Goal: Task Accomplishment & Management: Manage account settings

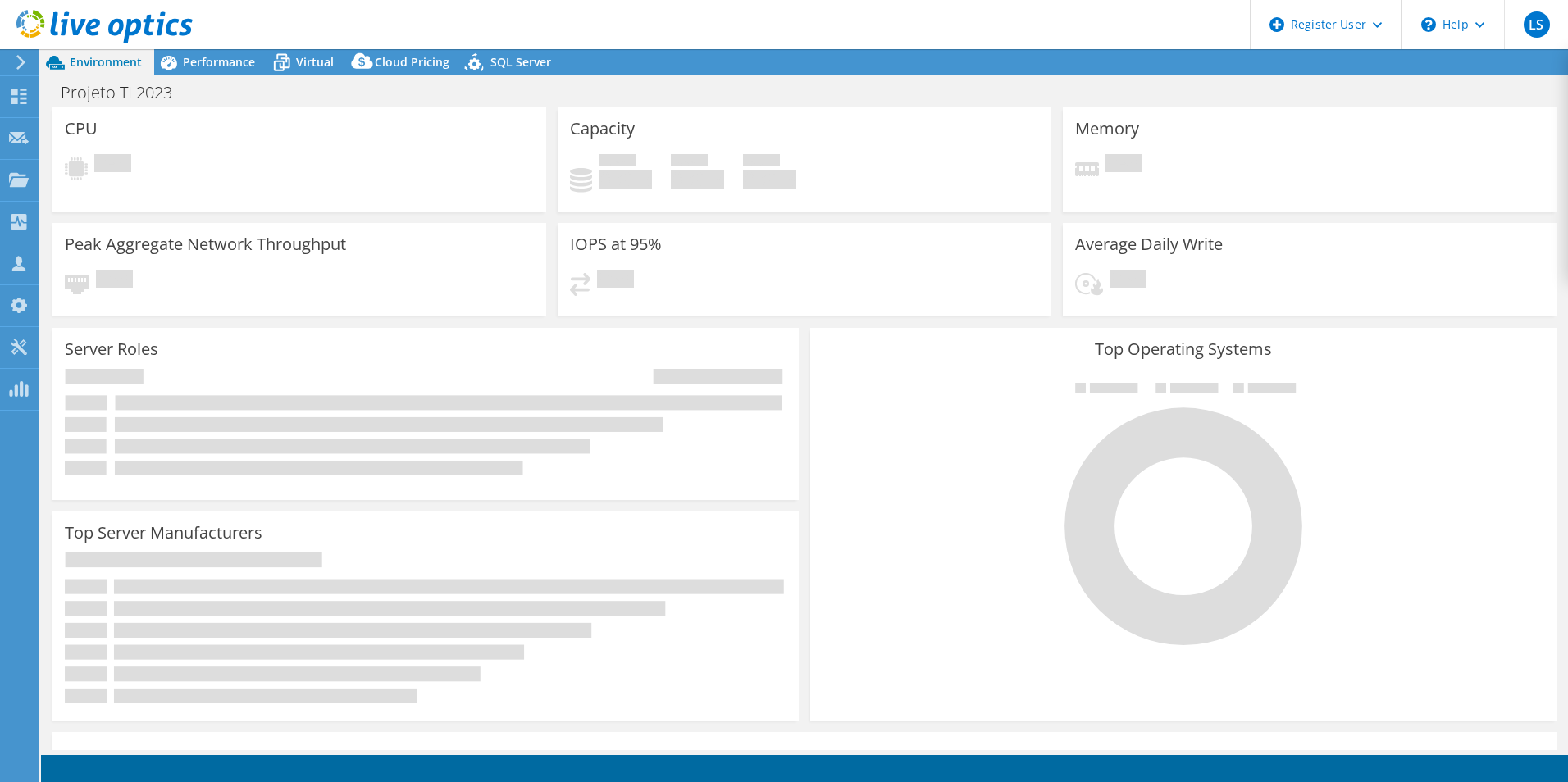
select select "SouthAmerica"
select select "USD"
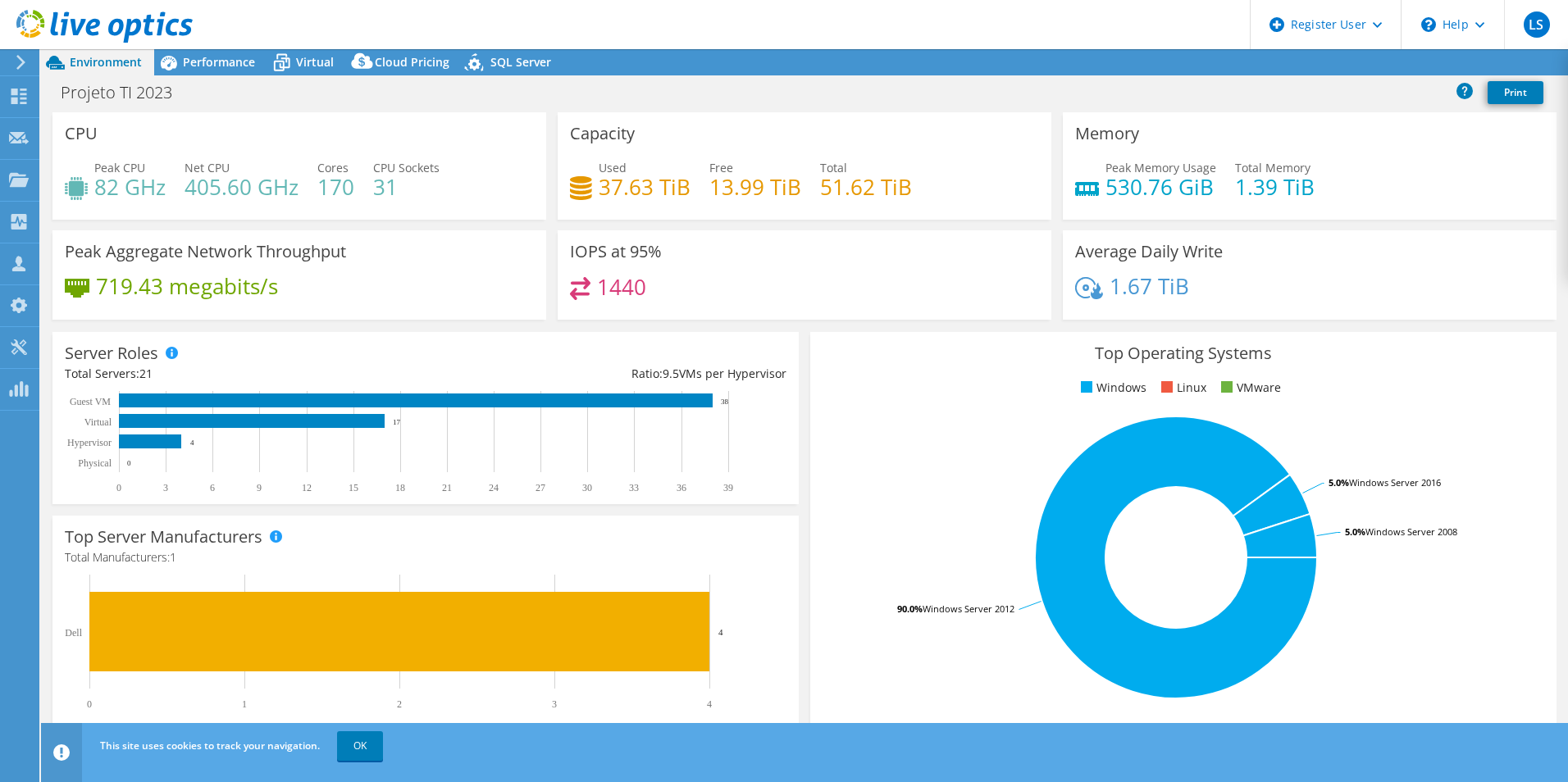
drag, startPoint x: 92, startPoint y: 4, endPoint x: 188, endPoint y: 122, distance: 152.1
click at [92, 4] on div at bounding box center [96, 28] width 193 height 55
click at [90, 22] on use at bounding box center [104, 26] width 176 height 33
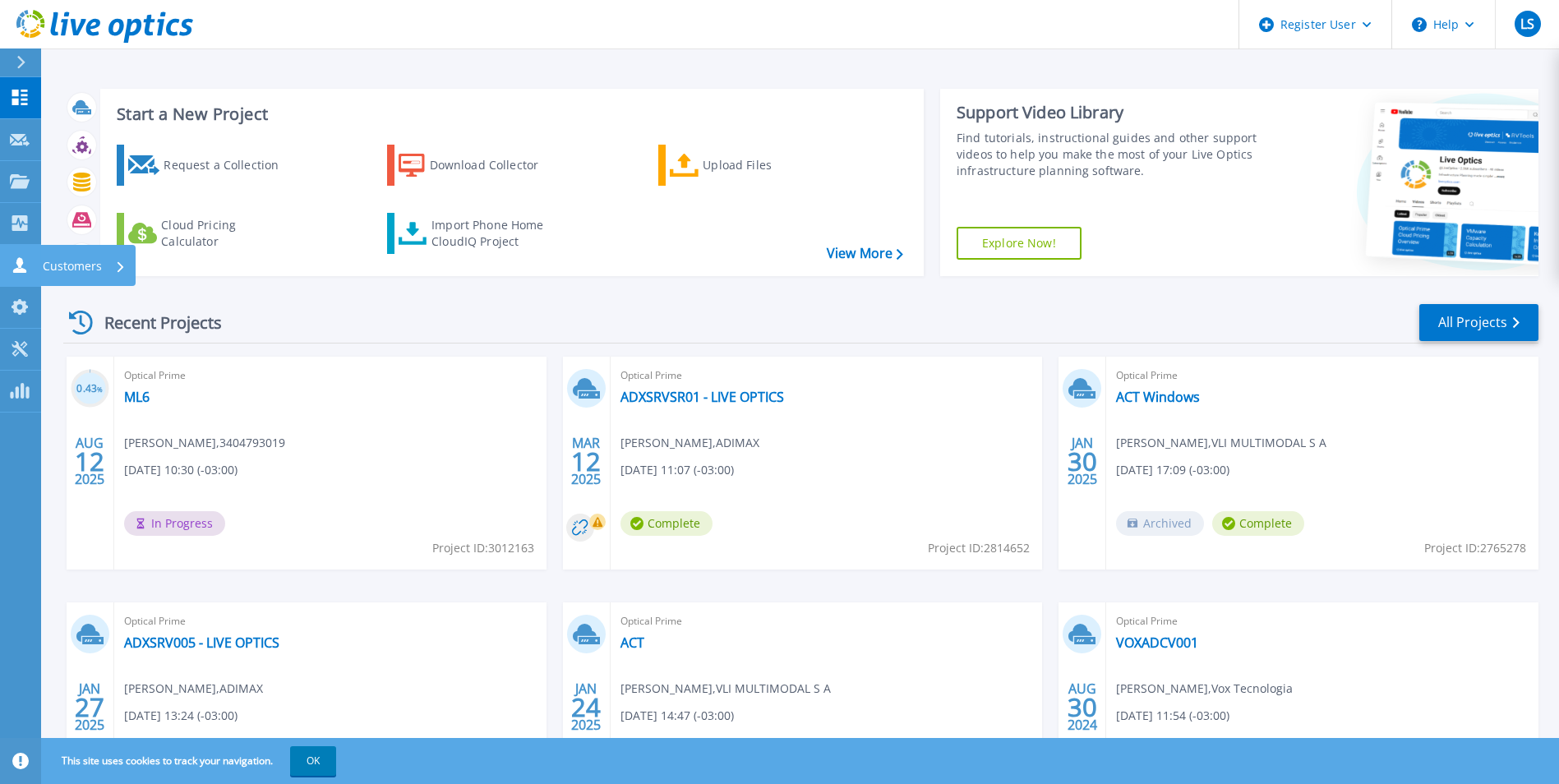
click at [23, 259] on icon at bounding box center [19, 265] width 20 height 16
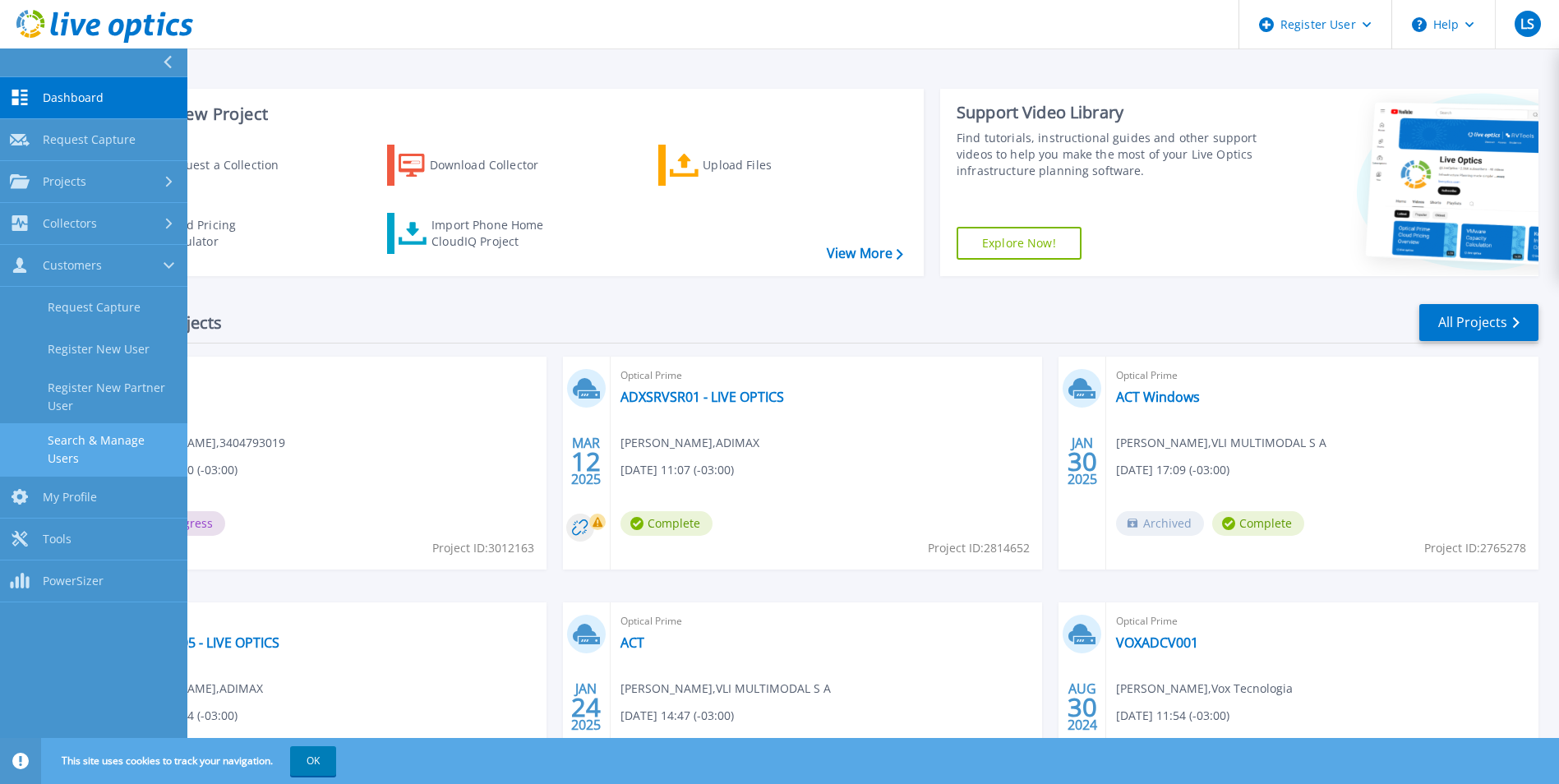
click at [106, 434] on link "Search & Manage Users" at bounding box center [93, 449] width 188 height 53
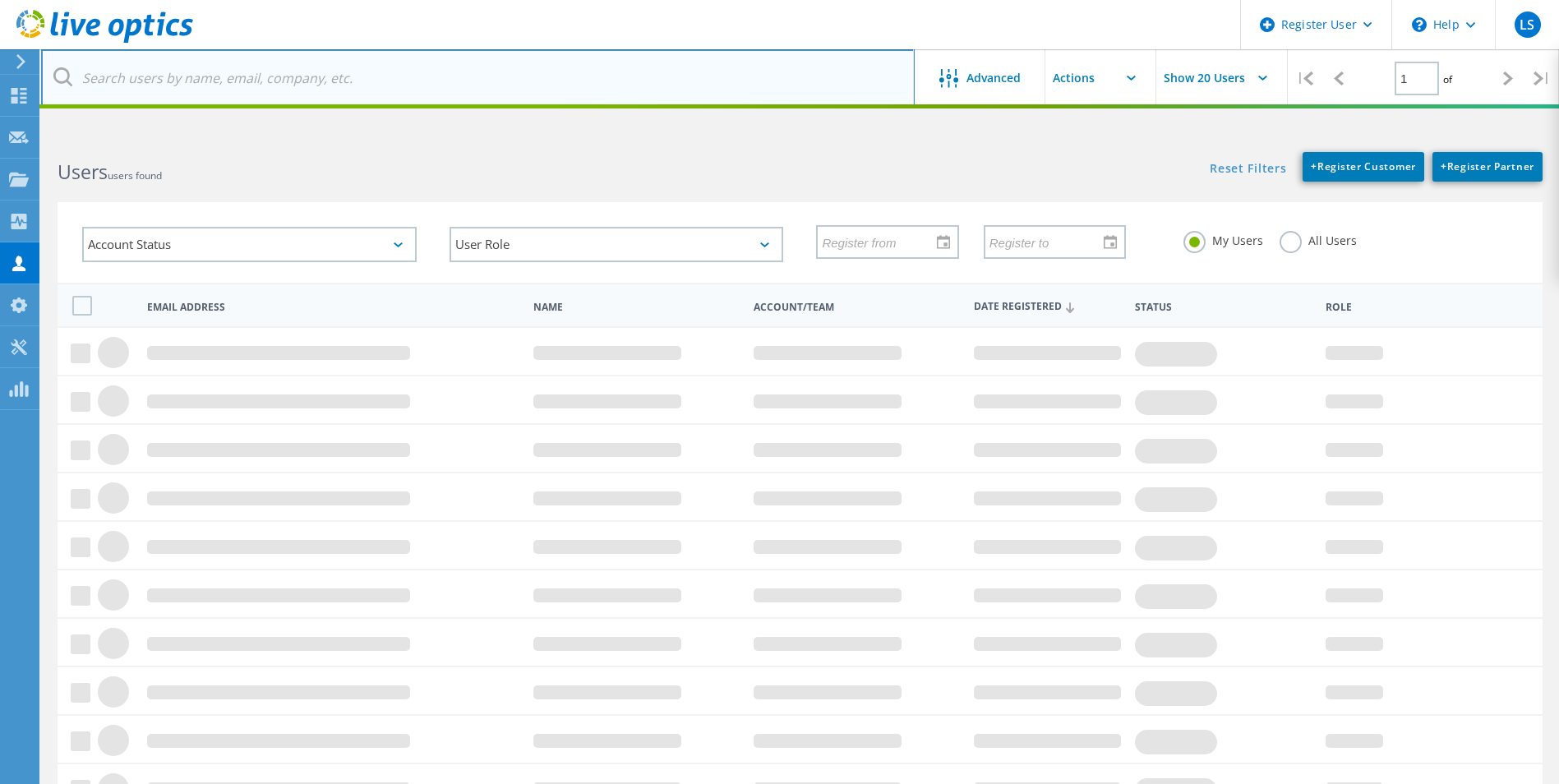
click at [184, 93] on input "text" at bounding box center [477, 78] width 873 height 57
paste input "[EMAIL_ADDRESS][DOMAIN_NAME]"
type input "[EMAIL_ADDRESS][DOMAIN_NAME]"
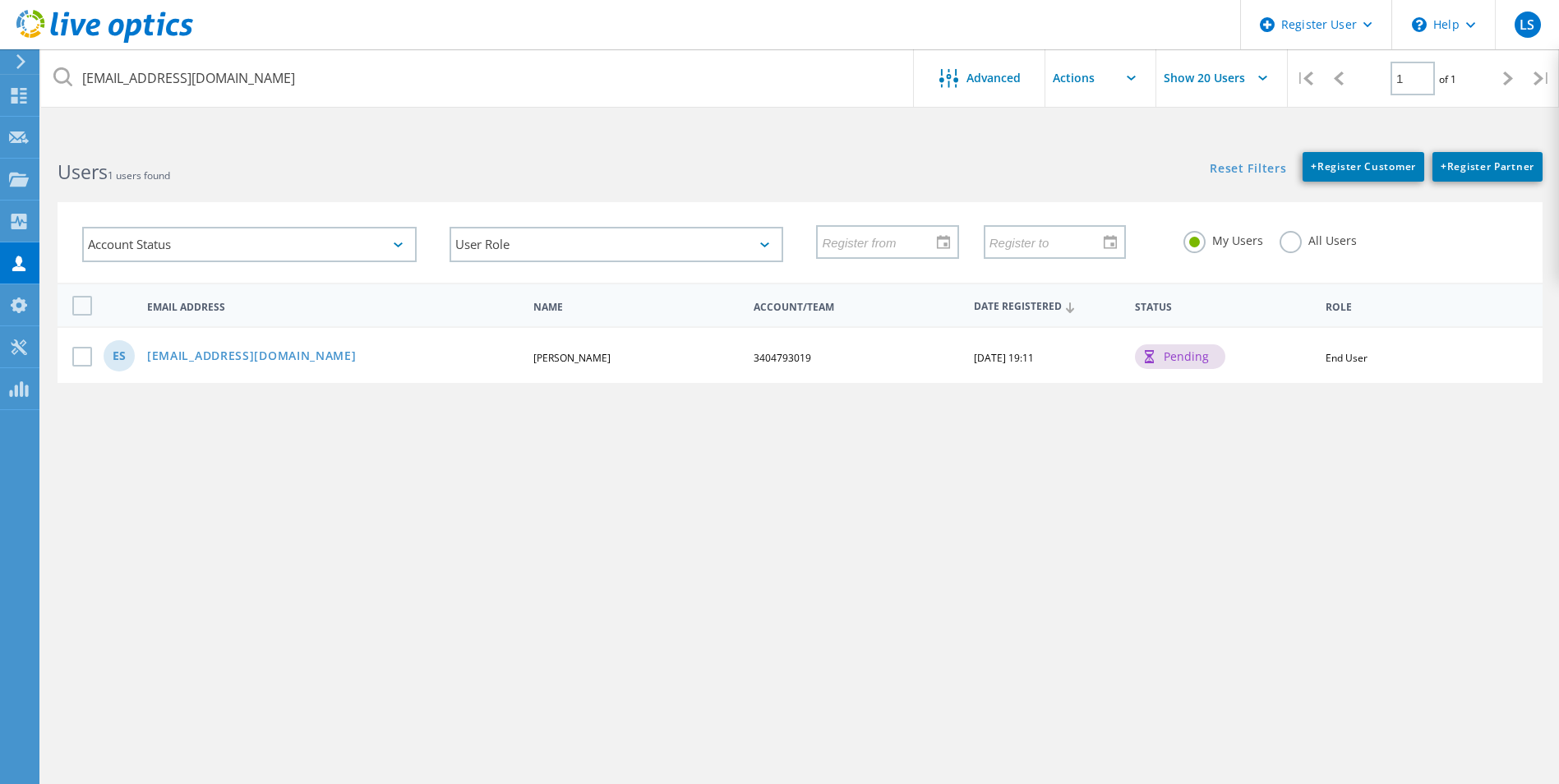
click at [369, 446] on div "esantossilva@acciona.com Advanced Show 20 Users | 1 of 1 | Email Address First …" at bounding box center [800, 466] width 1518 height 660
click at [275, 356] on link "[EMAIL_ADDRESS][DOMAIN_NAME]" at bounding box center [252, 357] width 209 height 14
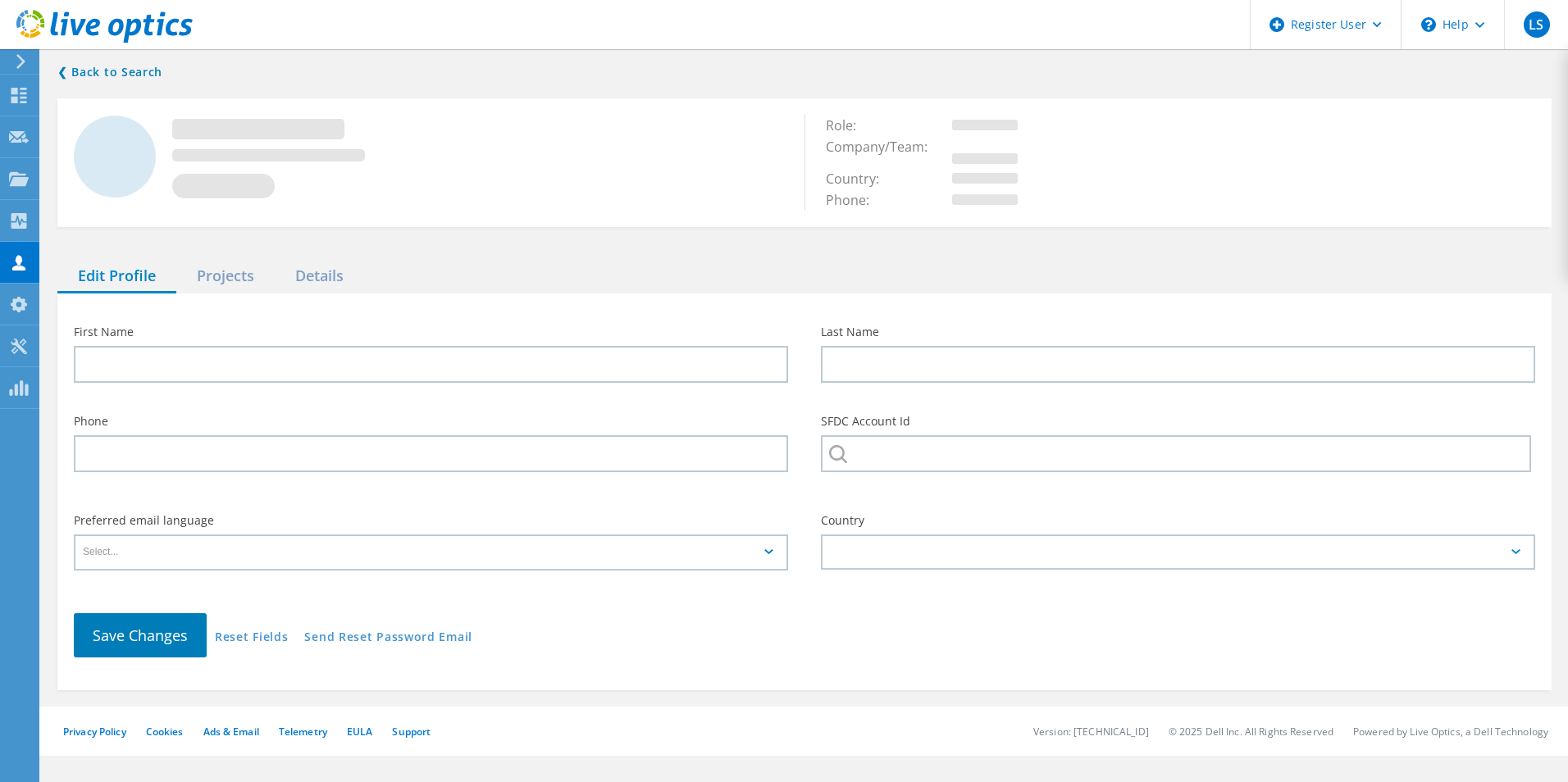
type input "Evertton"
type input "[PERSON_NAME]"
type input "3404793019"
type input "Português"
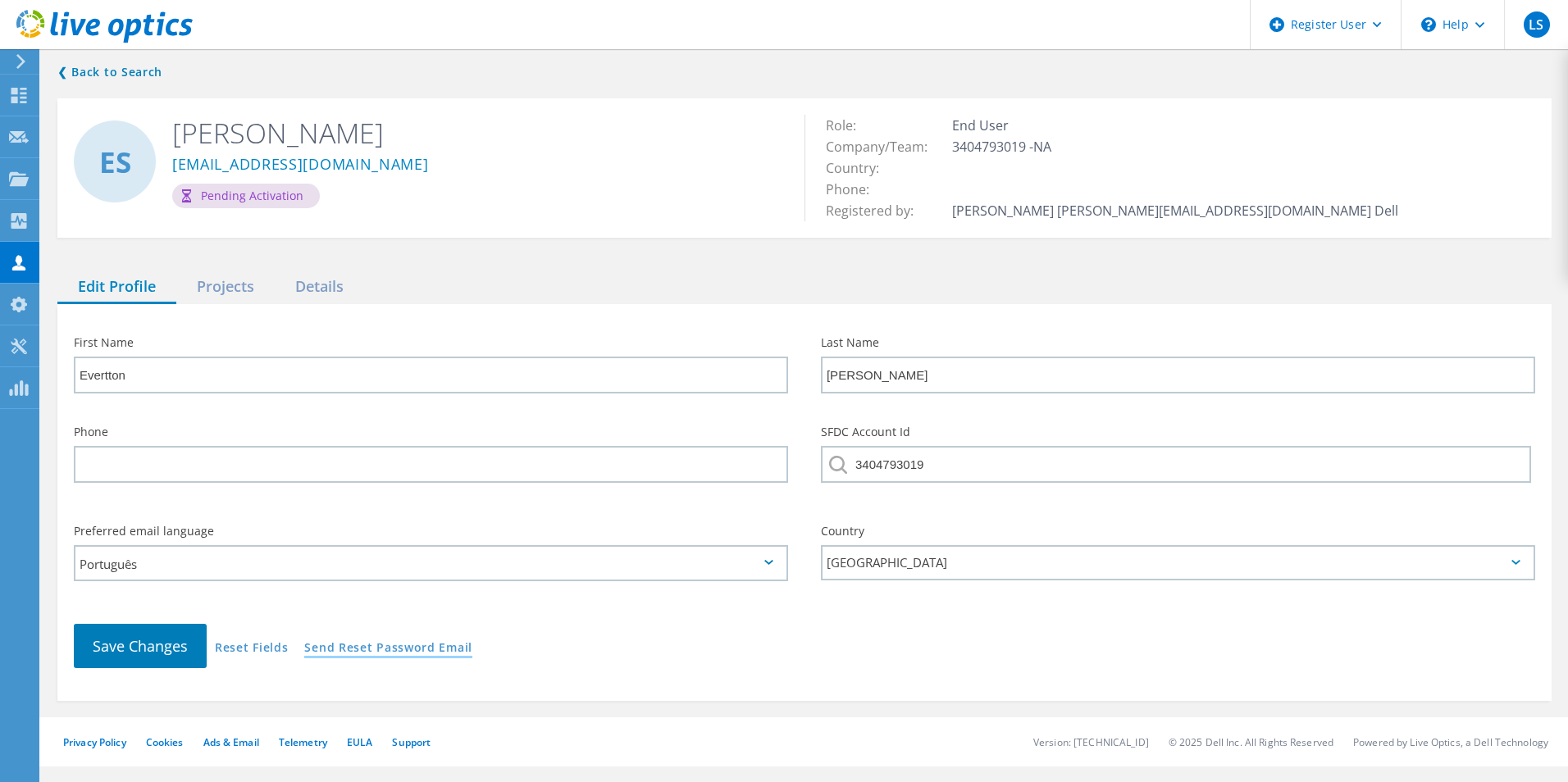
click at [399, 652] on link "Send Reset Password Email" at bounding box center [388, 649] width 168 height 14
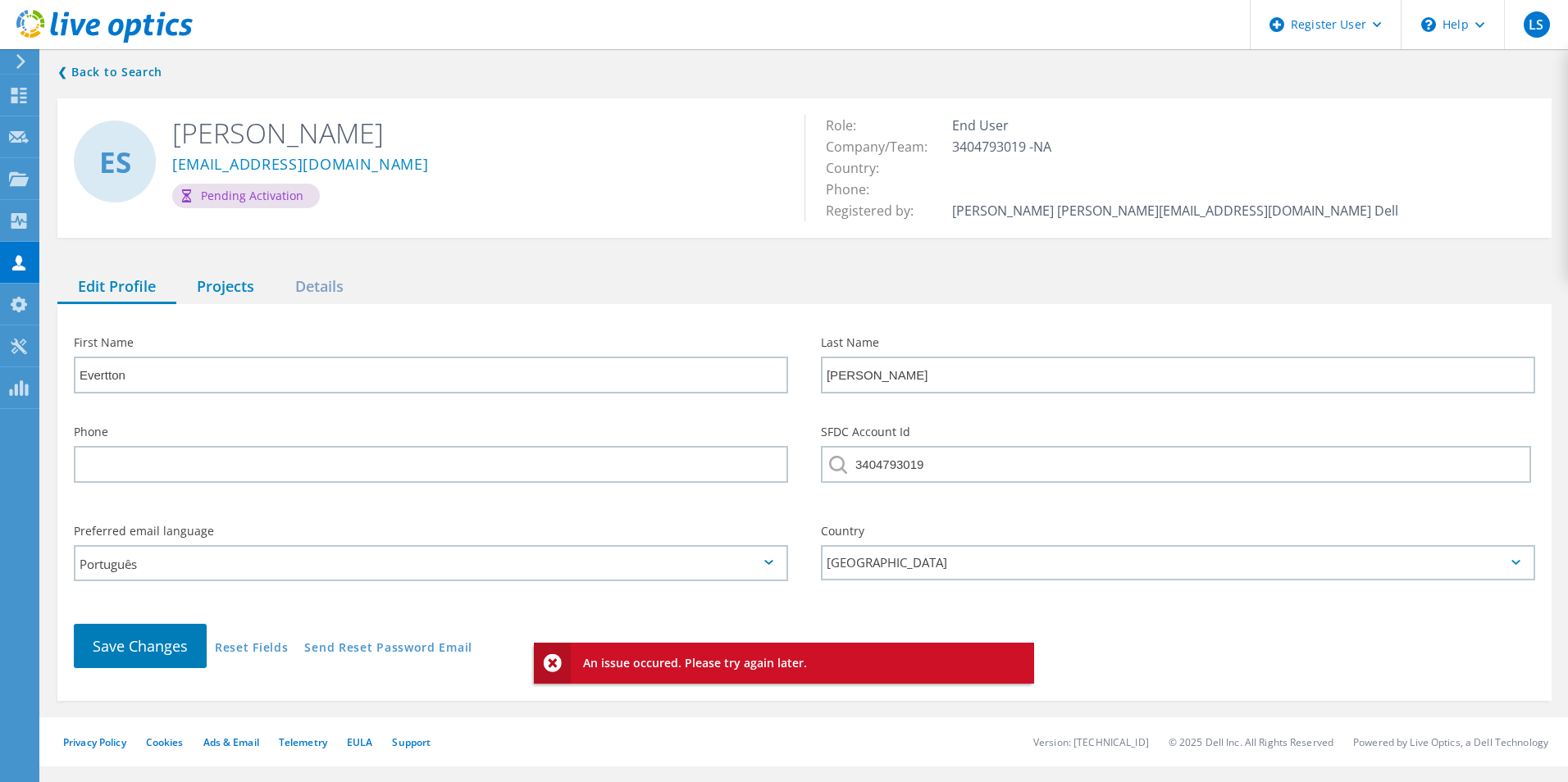
click at [242, 287] on div "Projects" at bounding box center [225, 287] width 98 height 34
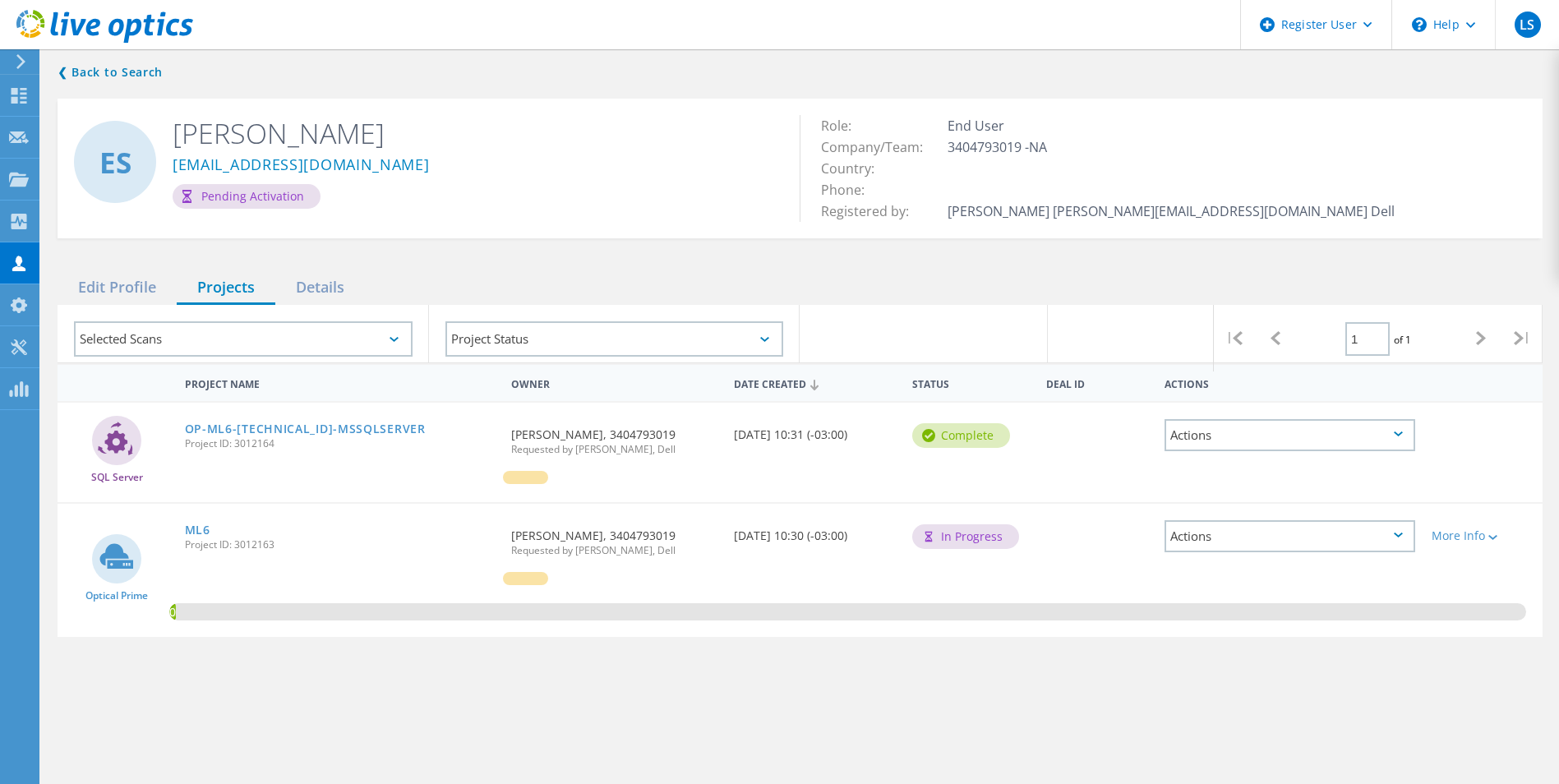
drag, startPoint x: 203, startPoint y: 528, endPoint x: 214, endPoint y: 536, distance: 13.6
click at [203, 528] on link "ML6" at bounding box center [197, 530] width 25 height 11
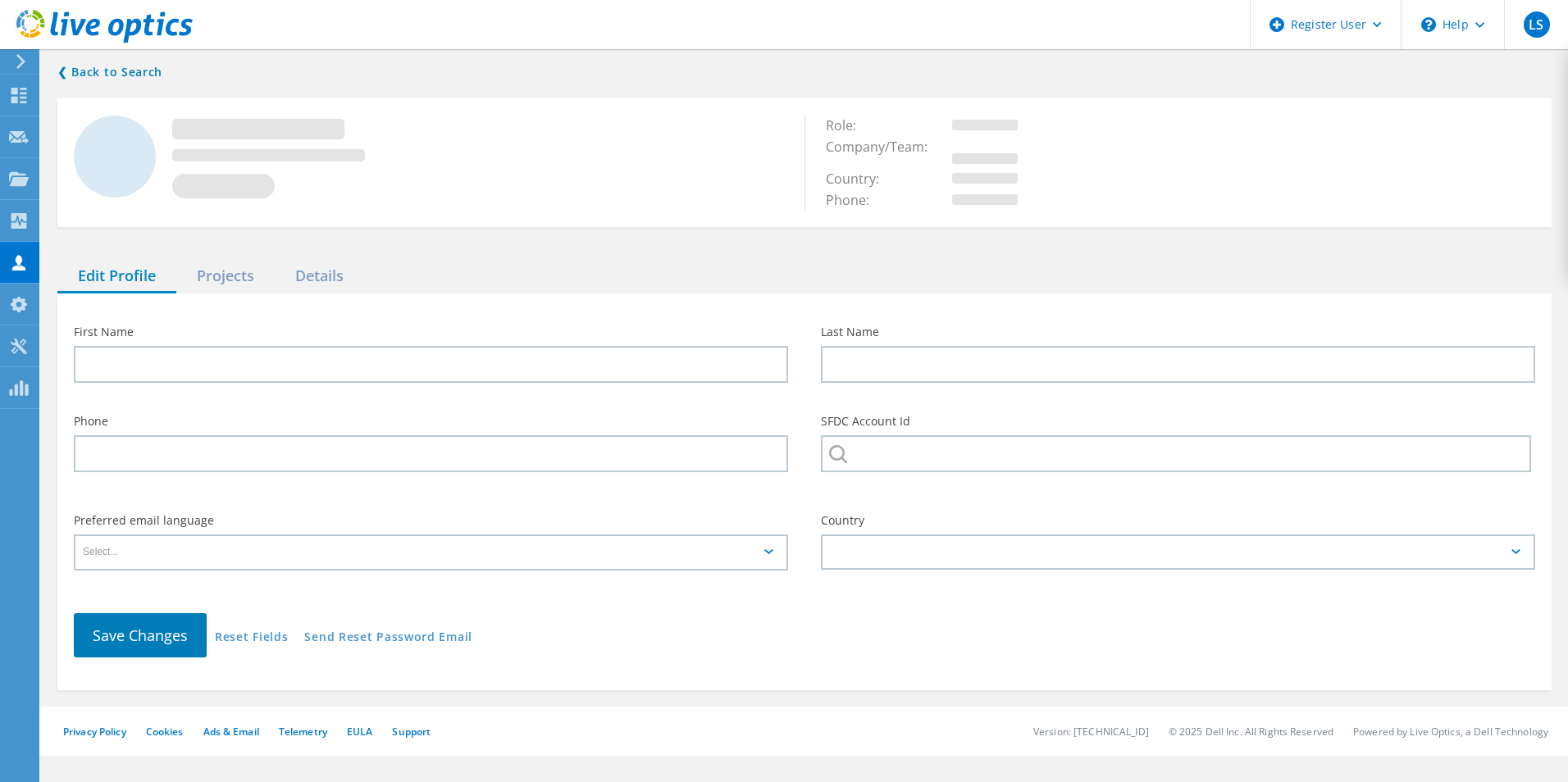
type input "Evertton"
type input "[PERSON_NAME]"
type input "3404793019"
type input "Português"
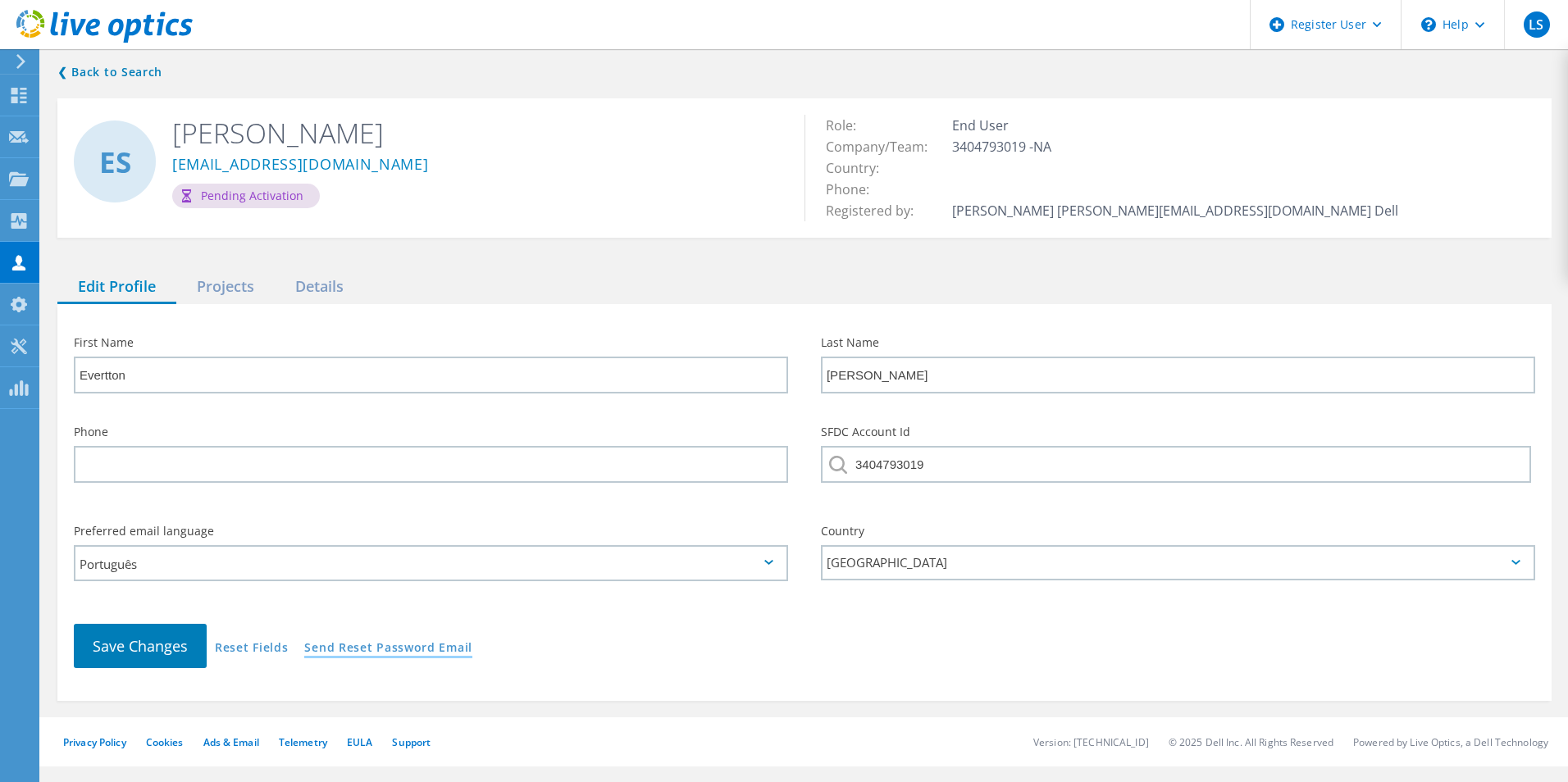
click at [369, 655] on link "Send Reset Password Email" at bounding box center [388, 649] width 168 height 14
click at [1456, 26] on div "\n Help" at bounding box center [1452, 24] width 104 height 49
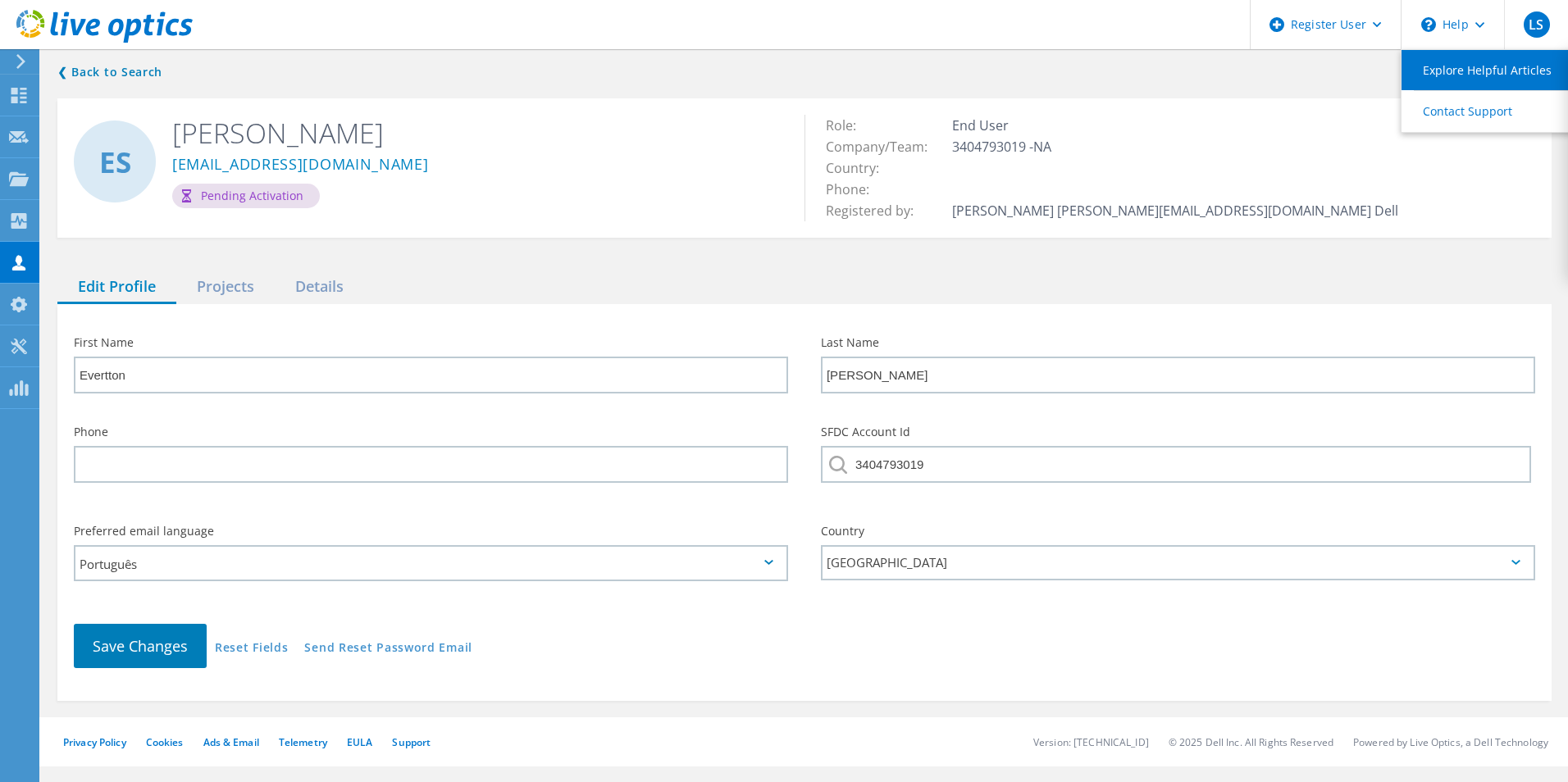
click at [1546, 70] on link "Explore Helpful Articles" at bounding box center [1493, 70] width 183 height 41
